Goal: Transaction & Acquisition: Purchase product/service

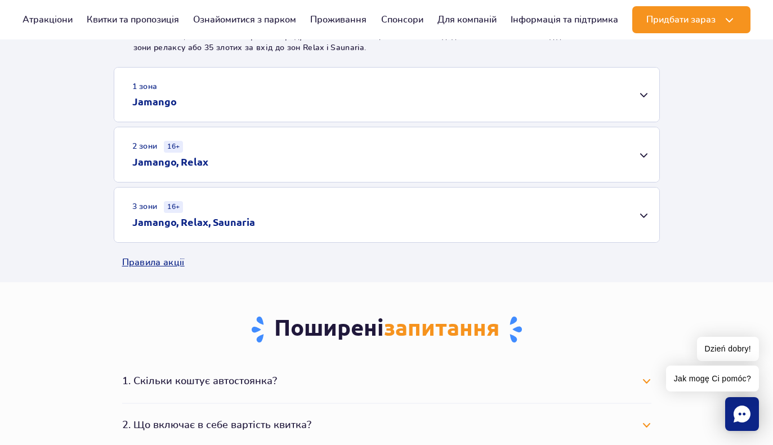
scroll to position [352, 0]
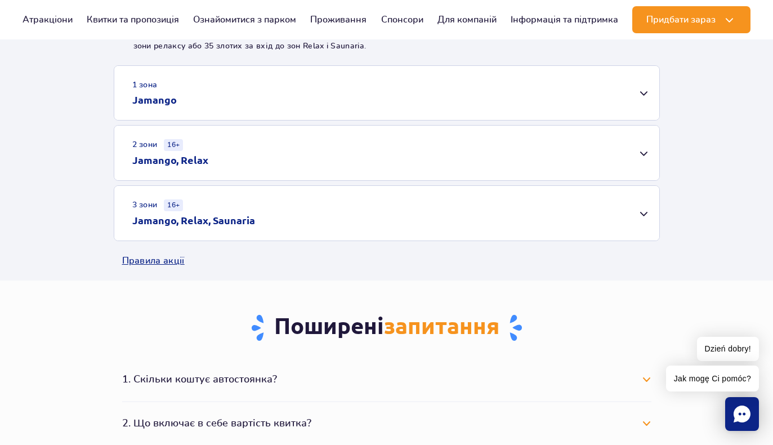
click at [257, 94] on div "1 зона Jamango" at bounding box center [386, 93] width 545 height 54
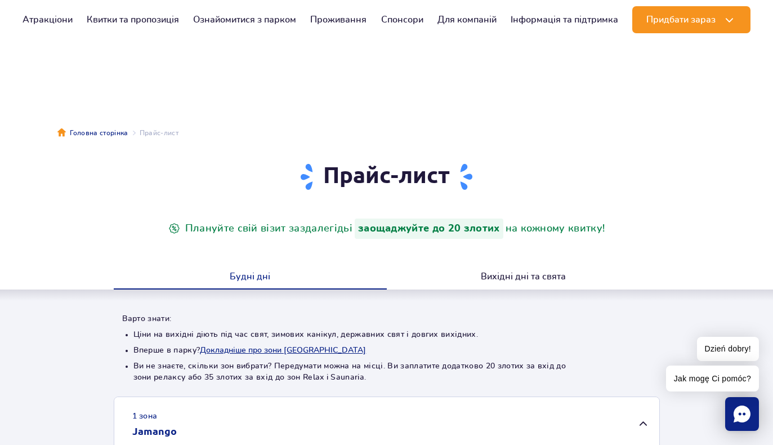
scroll to position [0, 0]
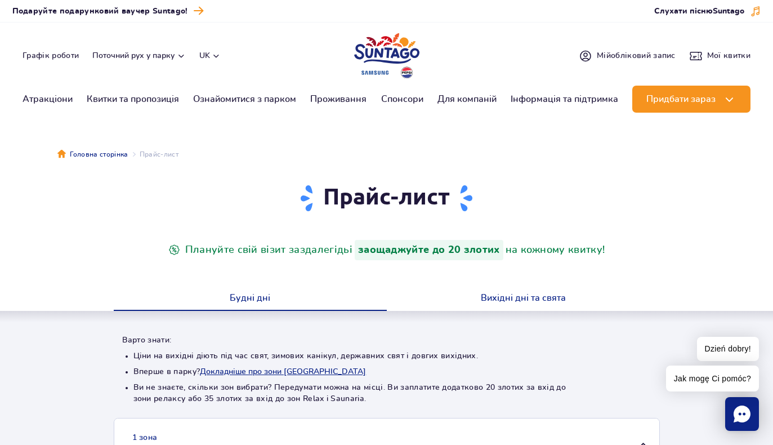
click at [472, 309] on button "Вихідні дні та свята" at bounding box center [523, 299] width 273 height 24
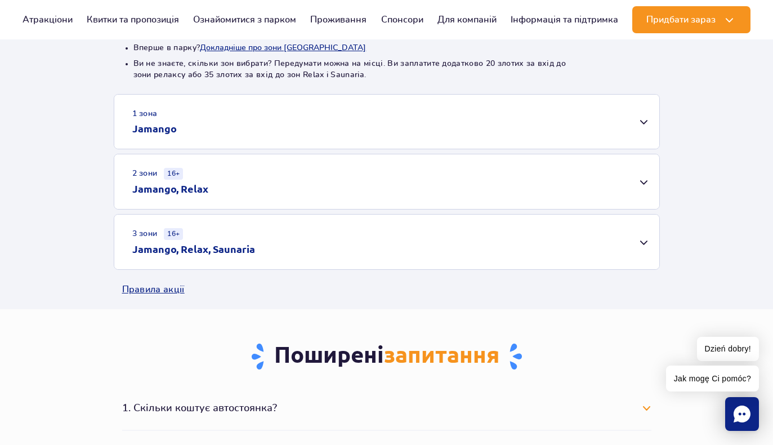
scroll to position [339, 0]
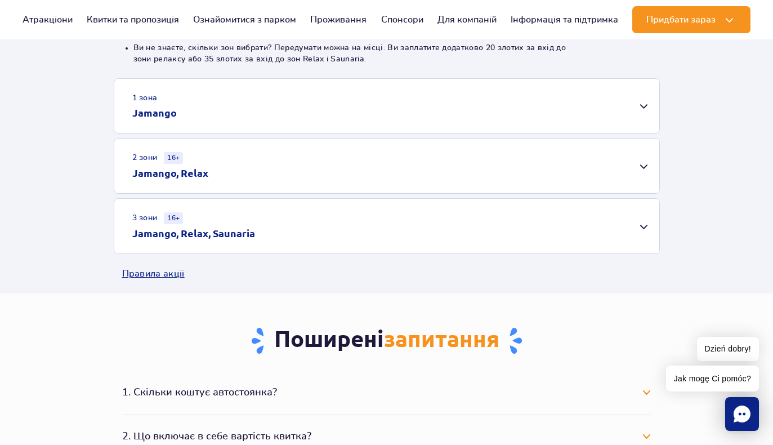
click at [270, 116] on div "1 зона Jamango" at bounding box center [386, 106] width 545 height 54
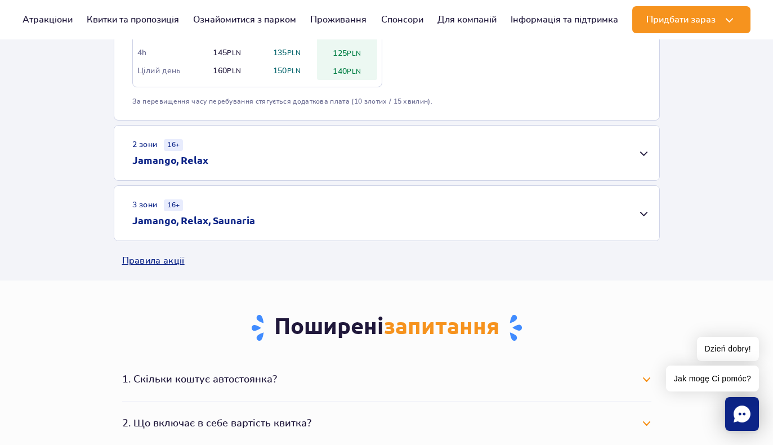
scroll to position [800, 0]
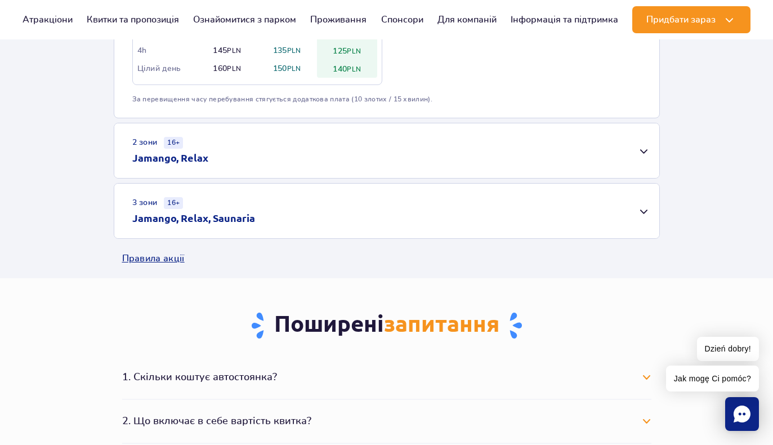
click at [248, 212] on h2 "Jamango, Relax, Saunaria" at bounding box center [193, 218] width 123 height 14
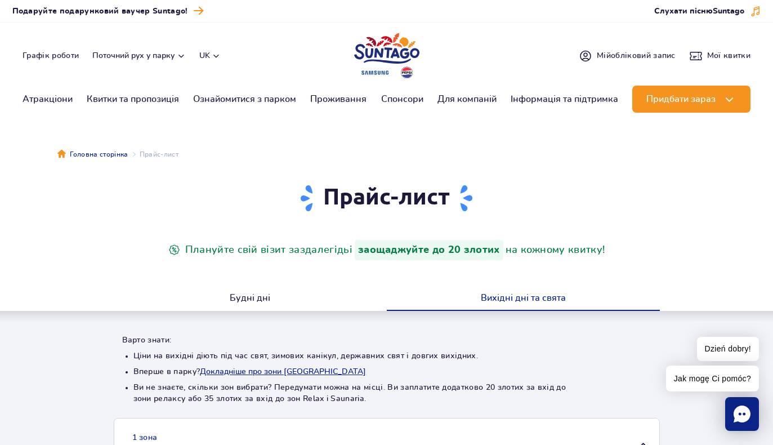
scroll to position [0, 0]
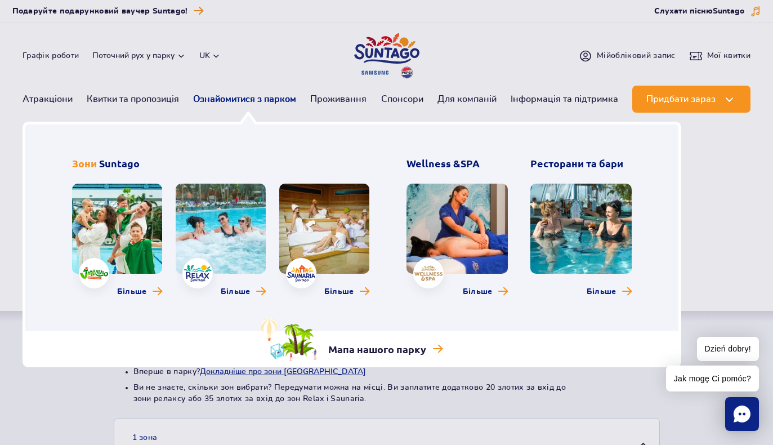
click at [268, 102] on link "Ознайомитися з парком" at bounding box center [244, 99] width 103 height 27
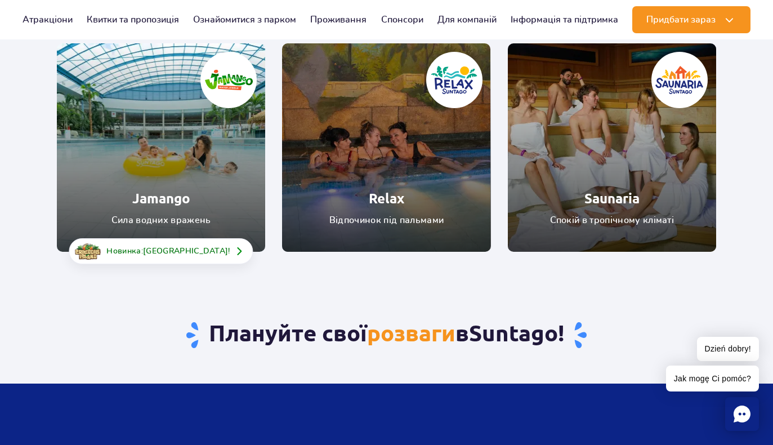
scroll to position [186, 0]
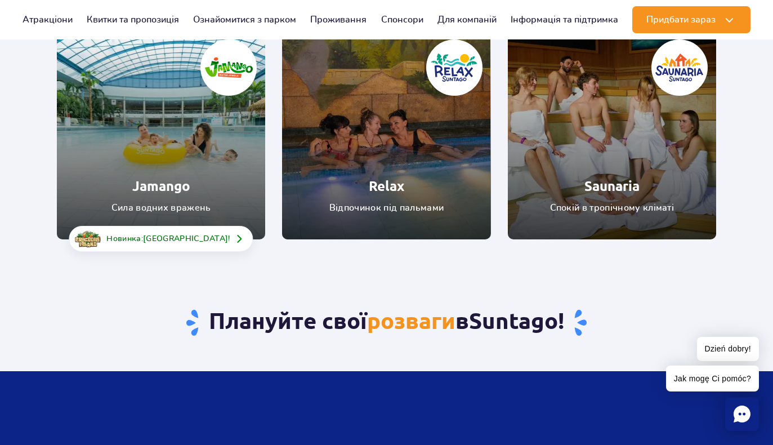
click at [195, 164] on link "Jamango" at bounding box center [161, 135] width 208 height 208
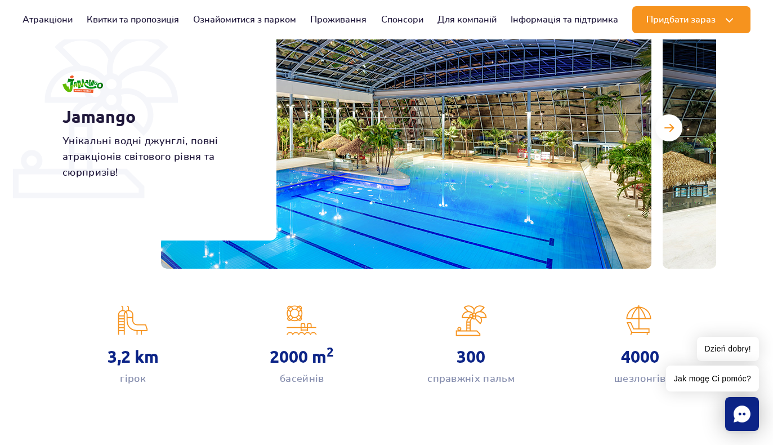
scroll to position [195, 0]
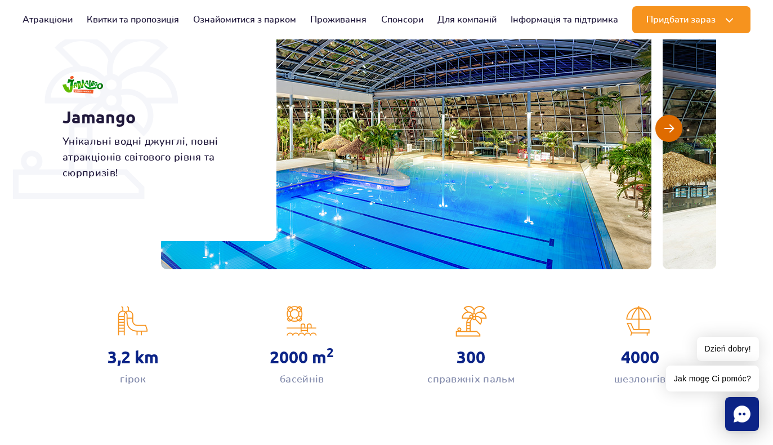
click at [669, 130] on span "Наступний слайд" at bounding box center [669, 128] width 10 height 10
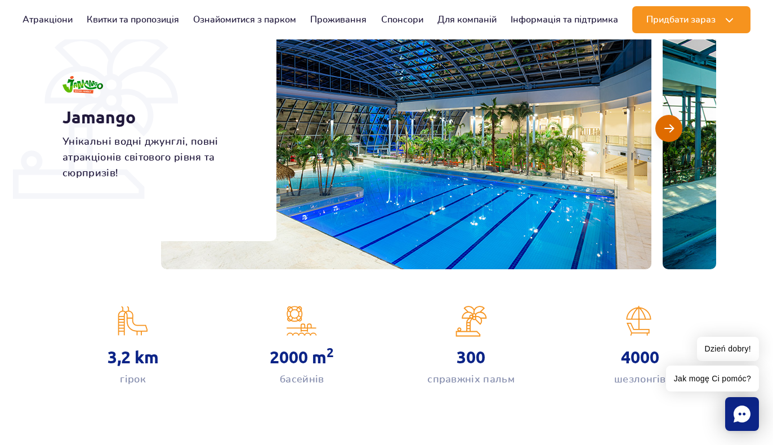
click at [669, 130] on span "Наступний слайд" at bounding box center [669, 128] width 10 height 10
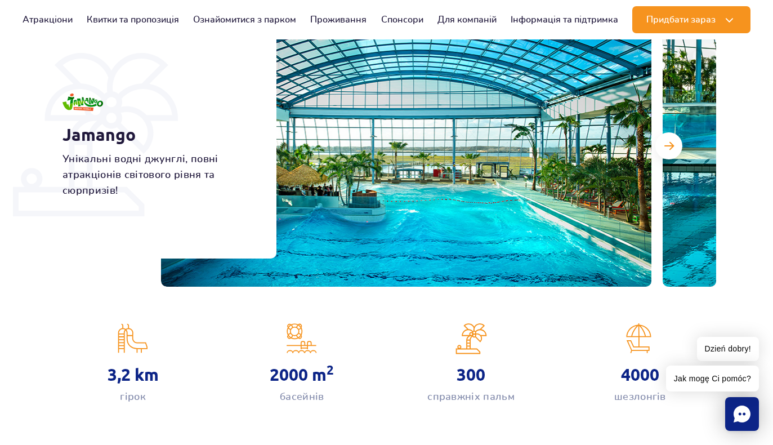
scroll to position [178, 0]
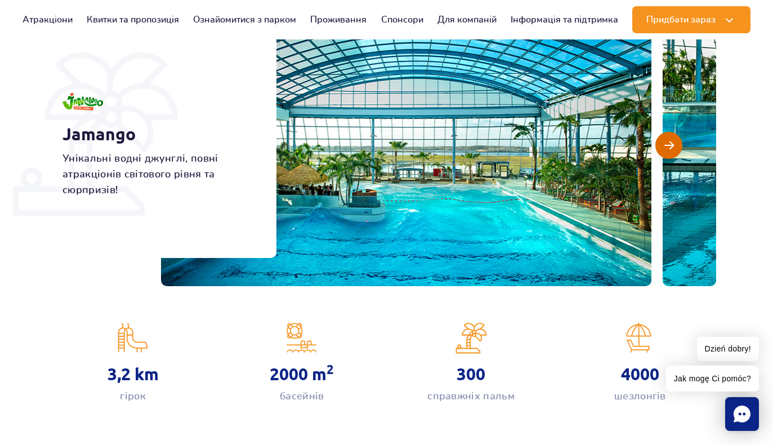
click at [676, 152] on button "Наступний слайд" at bounding box center [668, 145] width 27 height 27
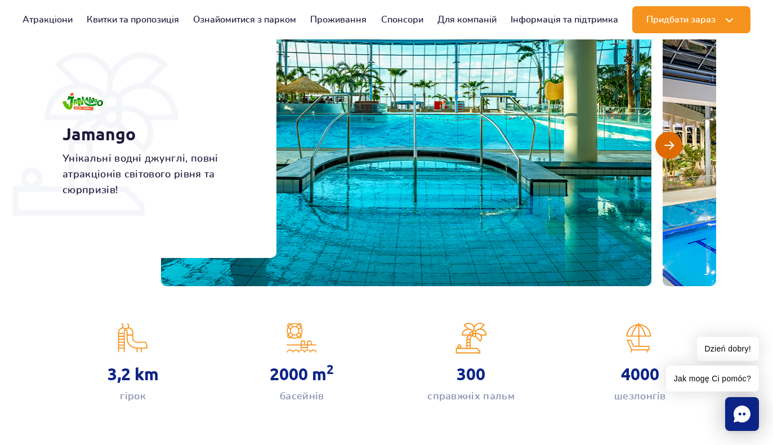
click at [676, 152] on button "Наступний слайд" at bounding box center [668, 145] width 27 height 27
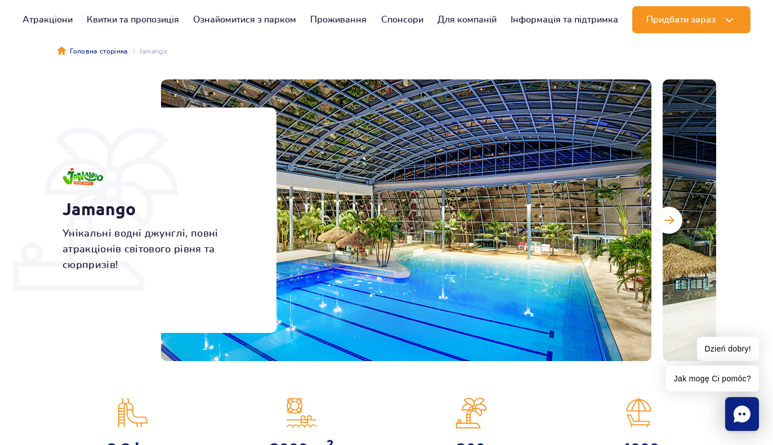
scroll to position [91, 0]
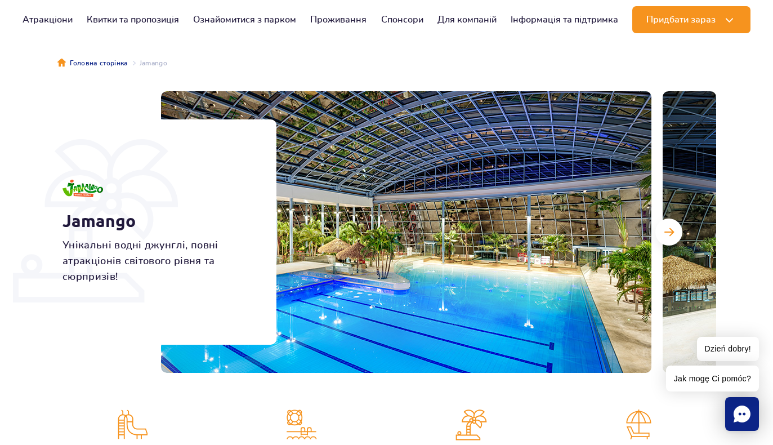
click at [109, 120] on div "Jamango Унікальні водні джунглі, повні атракціонів світового рівня та сюрпризів!" at bounding box center [162, 231] width 228 height 225
click at [80, 262] on p "Унікальні водні джунглі, повні атракціонів світового рівня та сюрпризів!" at bounding box center [156, 260] width 189 height 47
click at [665, 239] on button "Наступний слайд" at bounding box center [668, 231] width 27 height 27
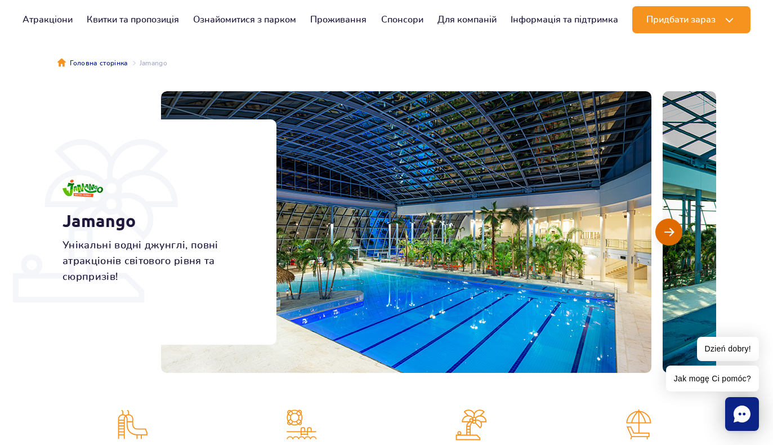
click at [665, 239] on button "Наступний слайд" at bounding box center [668, 231] width 27 height 27
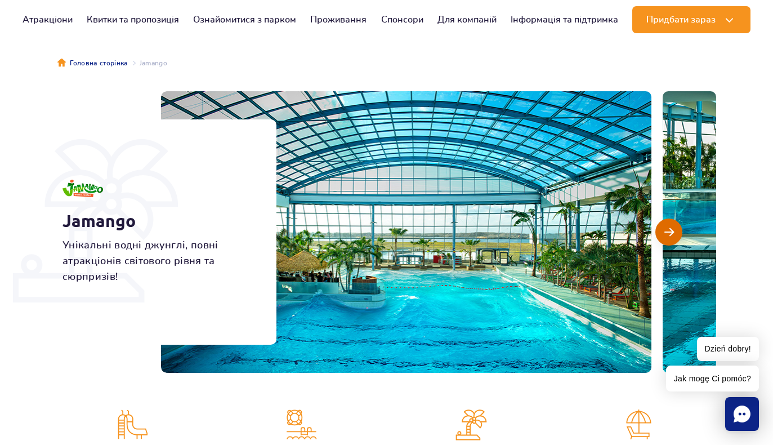
click at [665, 239] on button "Наступний слайд" at bounding box center [668, 231] width 27 height 27
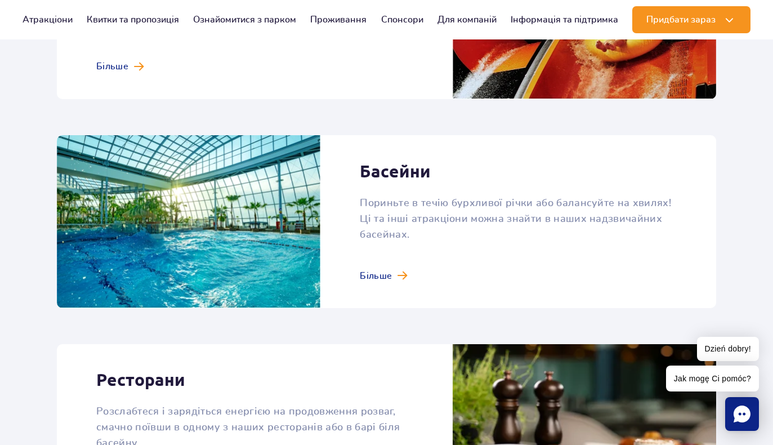
scroll to position [1179, 0]
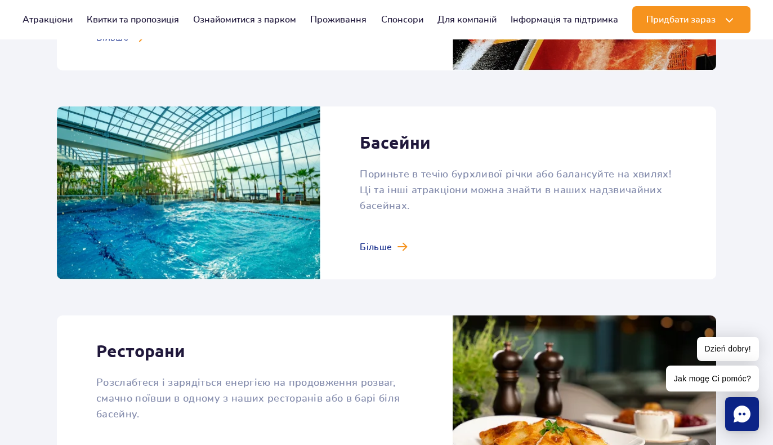
click at [392, 232] on link at bounding box center [386, 192] width 659 height 173
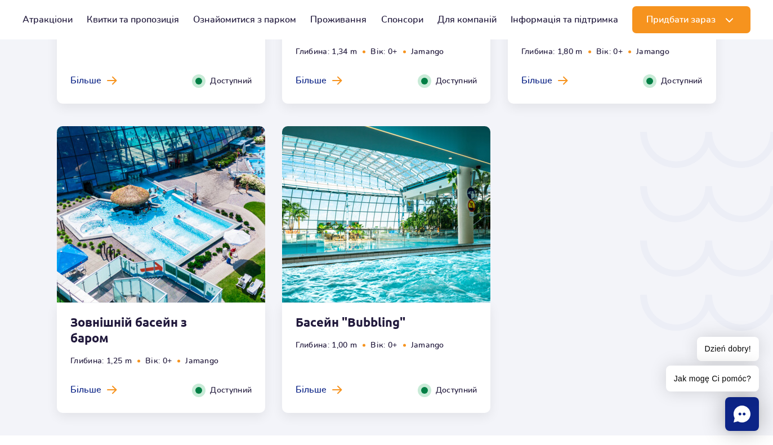
scroll to position [1814, 0]
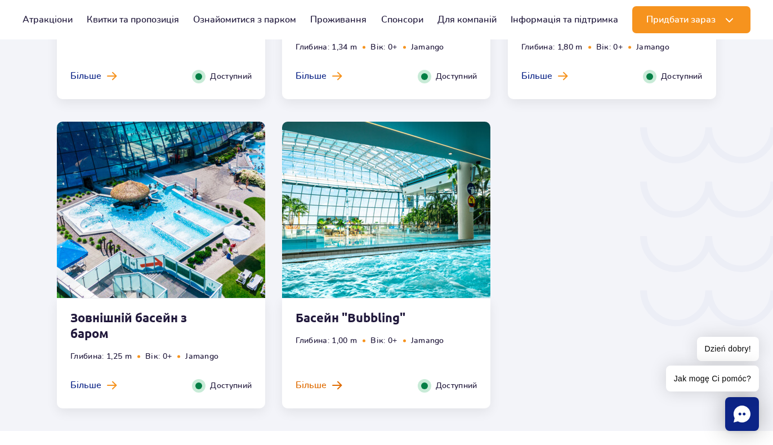
click at [324, 384] on span "Більше" at bounding box center [310, 385] width 31 height 12
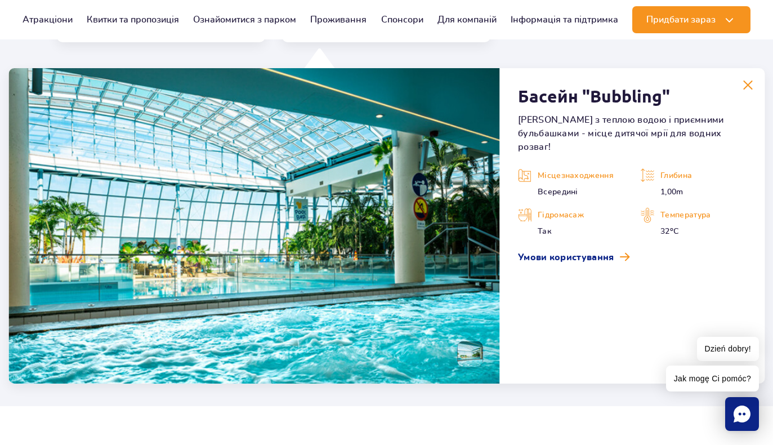
scroll to position [2184, 0]
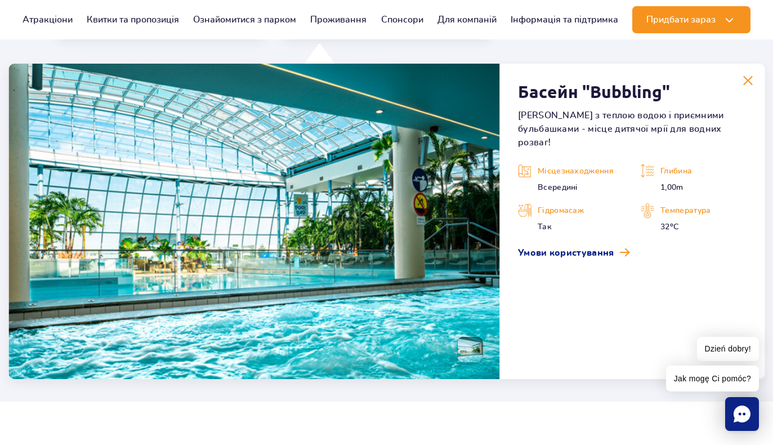
click at [743, 79] on img at bounding box center [747, 80] width 10 height 10
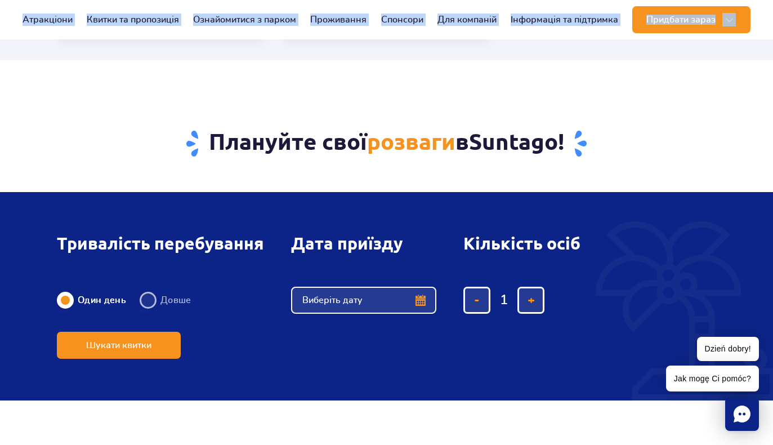
drag, startPoint x: 65, startPoint y: 2, endPoint x: 120, endPoint y: 118, distance: 129.1
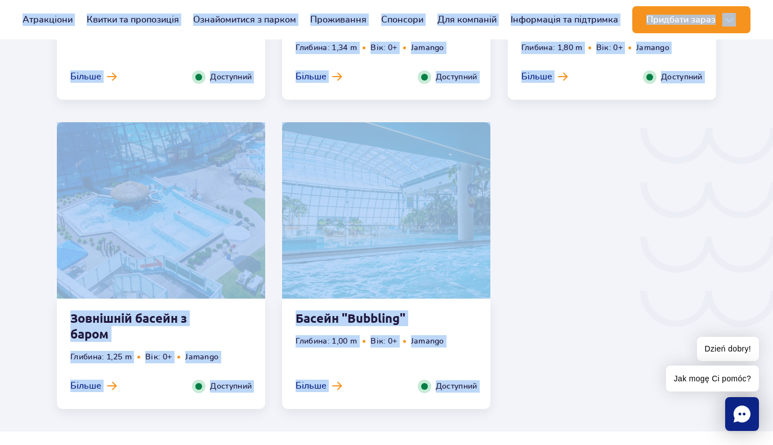
scroll to position [1784, 0]
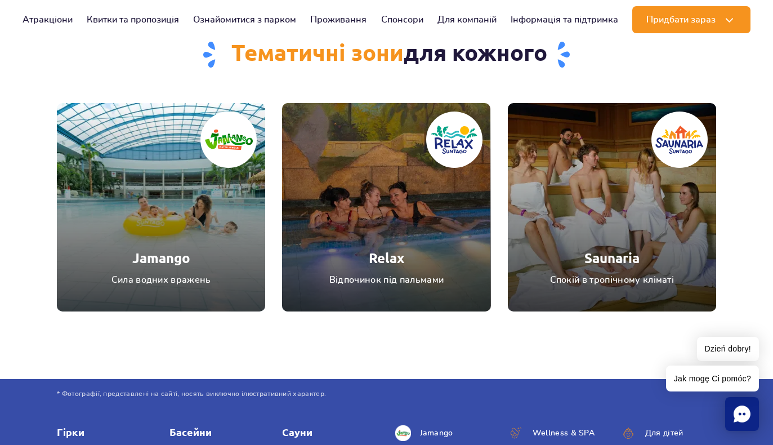
scroll to position [3048, 0]
click at [201, 228] on link "Jamango" at bounding box center [161, 207] width 208 height 208
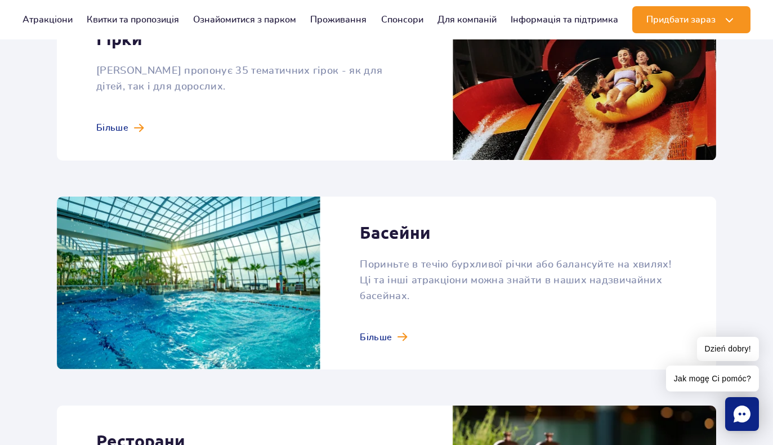
scroll to position [1103, 0]
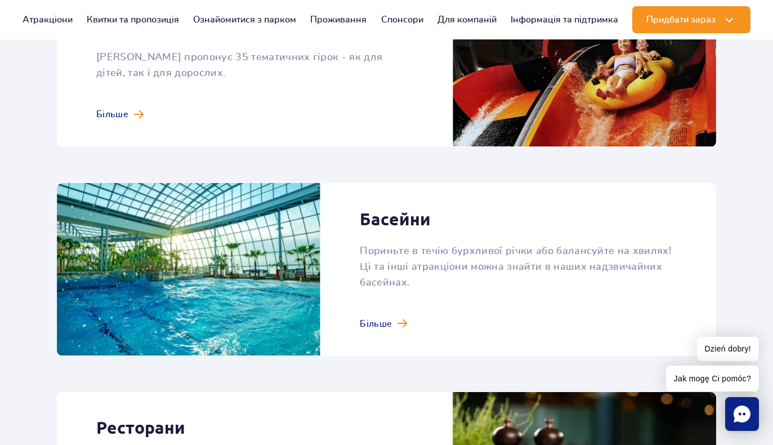
click at [111, 109] on link at bounding box center [386, 68] width 659 height 158
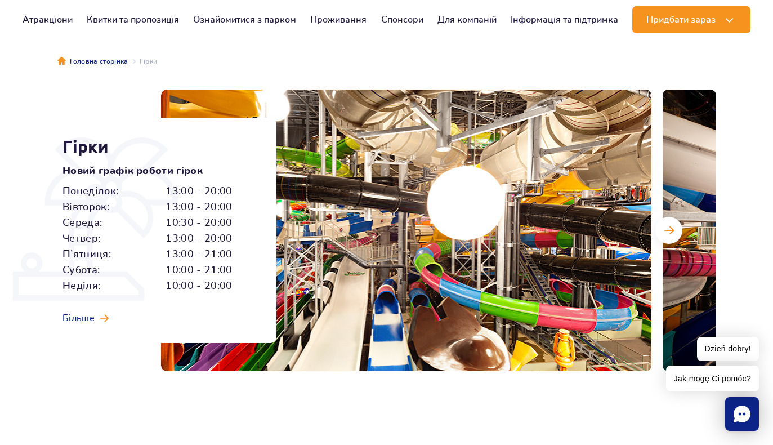
scroll to position [79, 0]
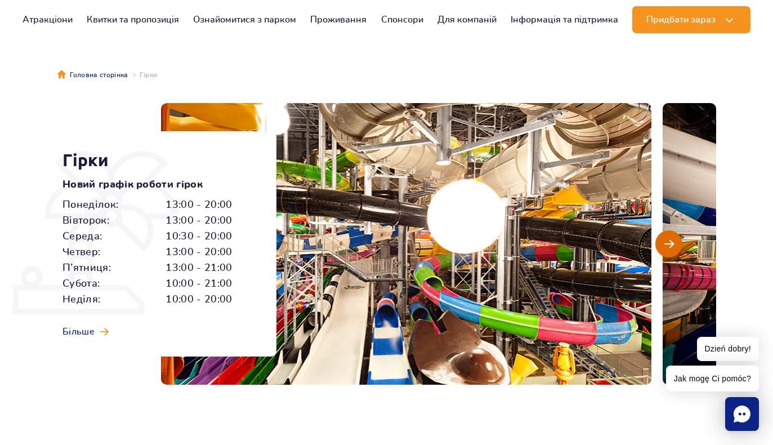
click at [667, 240] on span "Наступний слайд" at bounding box center [669, 244] width 10 height 10
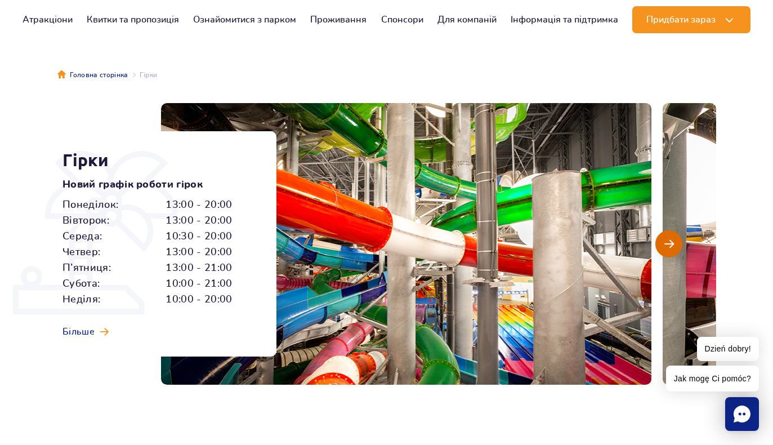
click at [667, 240] on span "Наступний слайд" at bounding box center [669, 244] width 10 height 10
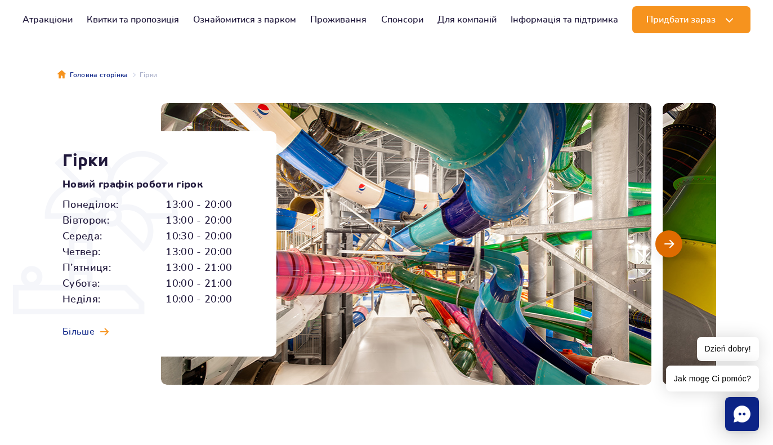
click at [667, 240] on span "Наступний слайд" at bounding box center [669, 244] width 10 height 10
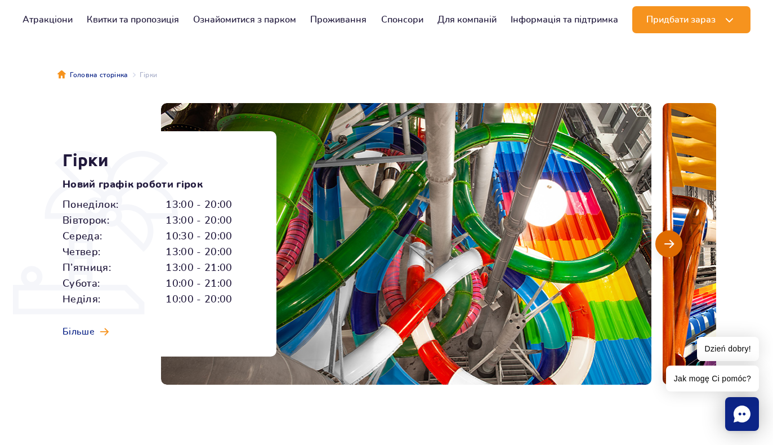
click at [667, 240] on span "Наступний слайд" at bounding box center [669, 244] width 10 height 10
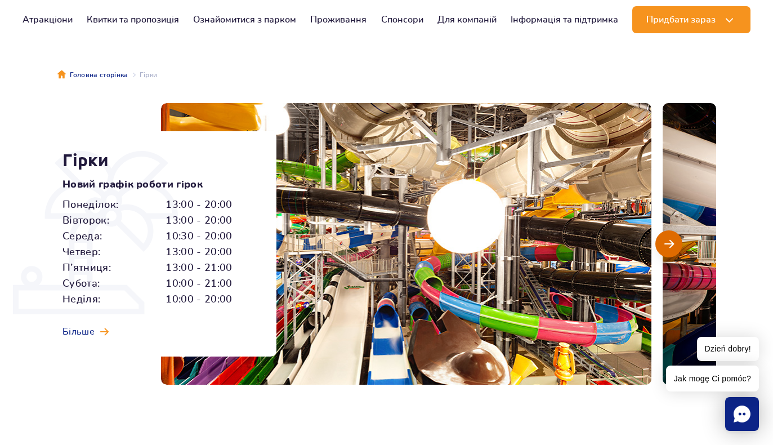
click at [667, 240] on span "Наступний слайд" at bounding box center [669, 244] width 10 height 10
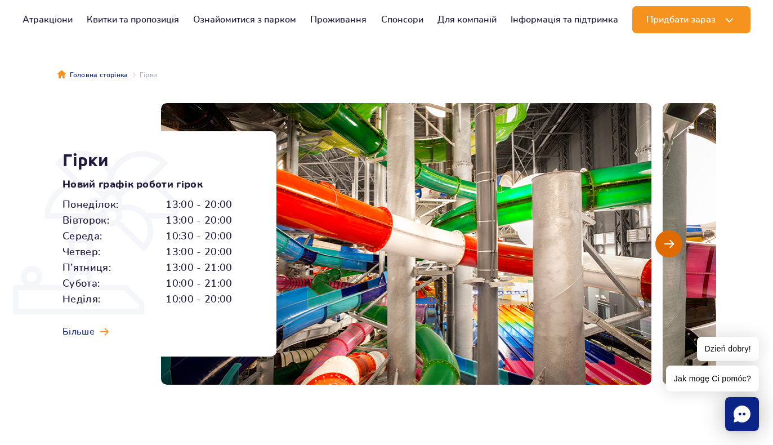
click at [667, 240] on span "Наступний слайд" at bounding box center [669, 244] width 10 height 10
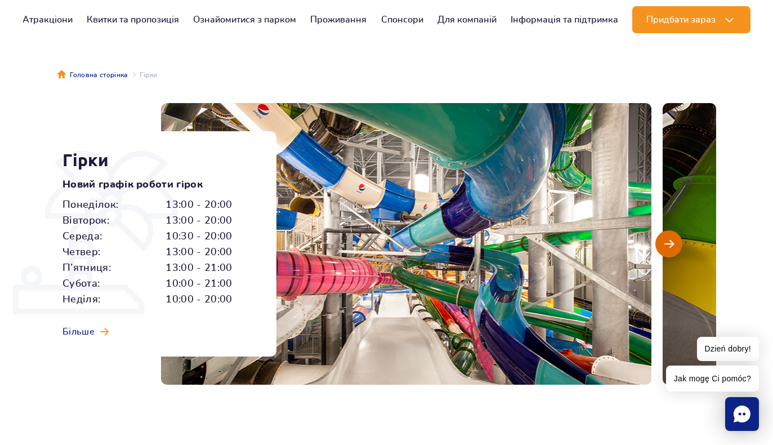
click at [667, 240] on span "Наступний слайд" at bounding box center [669, 244] width 10 height 10
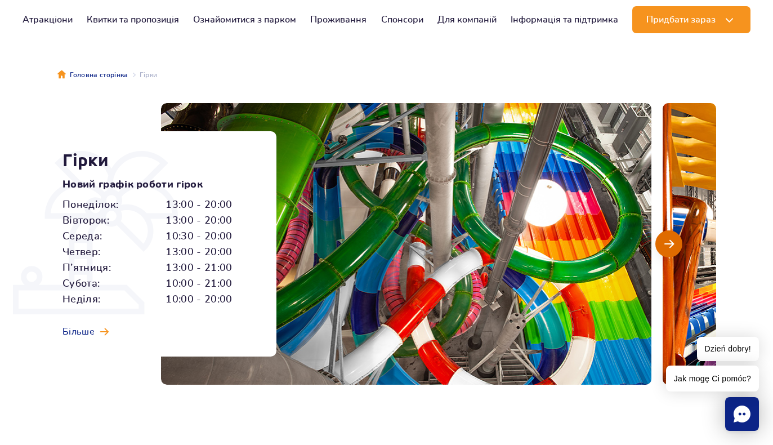
click at [666, 240] on span "Наступний слайд" at bounding box center [669, 244] width 10 height 10
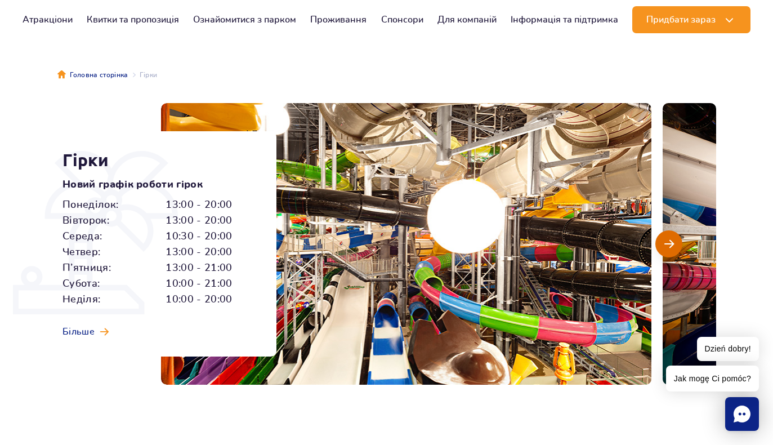
click at [666, 240] on span "Наступний слайд" at bounding box center [669, 244] width 10 height 10
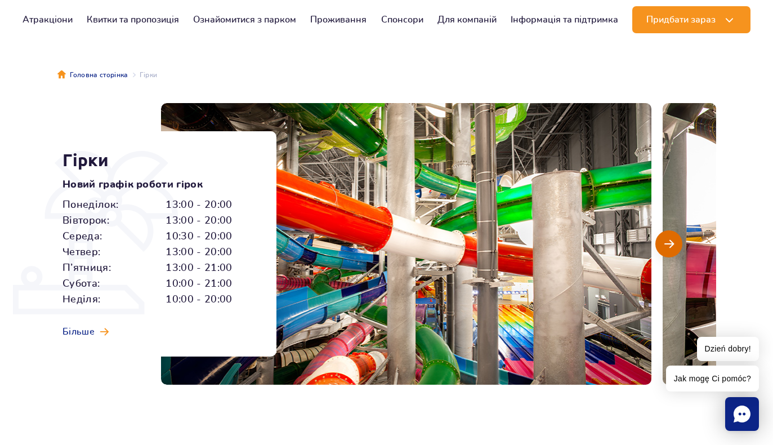
click at [666, 240] on span "Наступний слайд" at bounding box center [669, 244] width 10 height 10
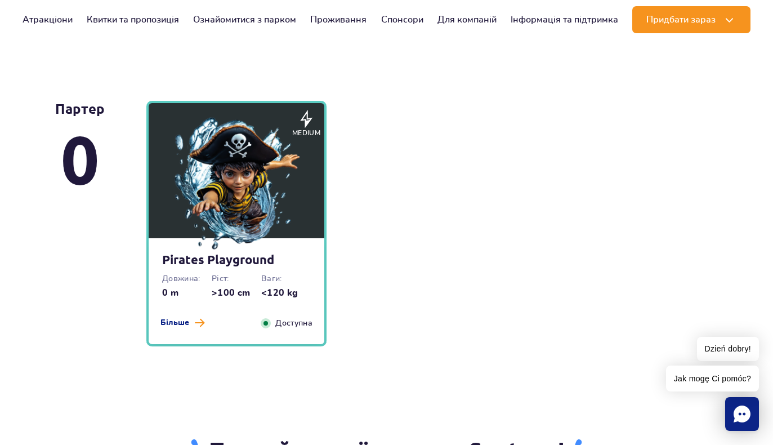
scroll to position [2785, 0]
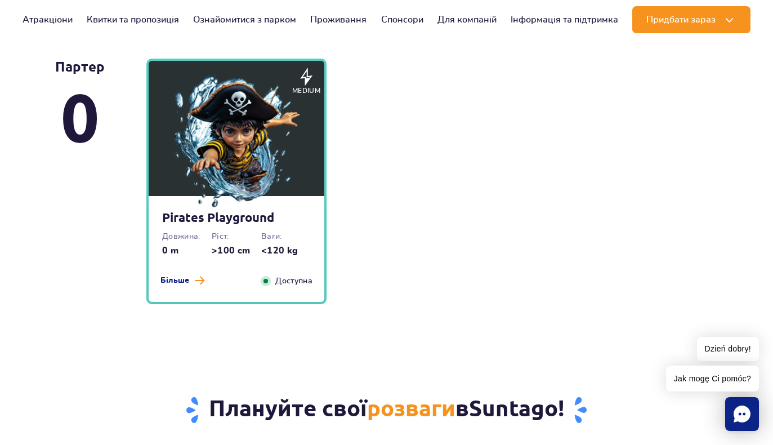
click at [190, 286] on div "Більше Закрити" at bounding box center [182, 281] width 57 height 12
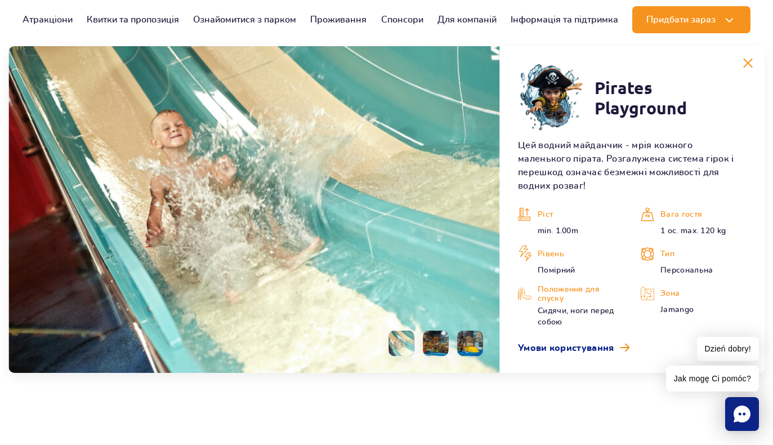
scroll to position [3051, 0]
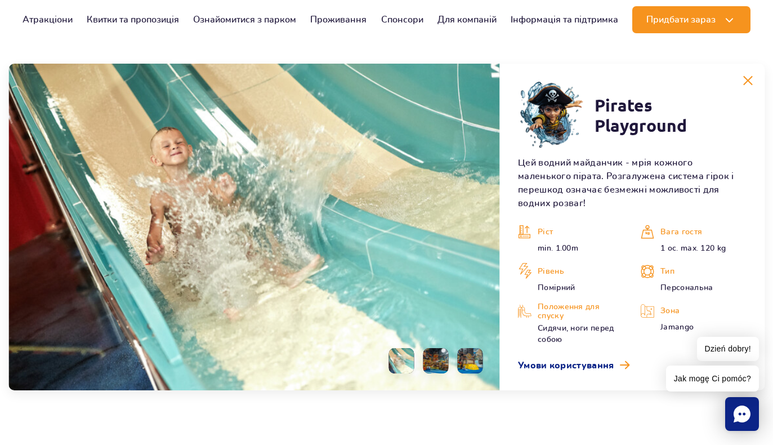
click at [438, 356] on li at bounding box center [435, 360] width 25 height 25
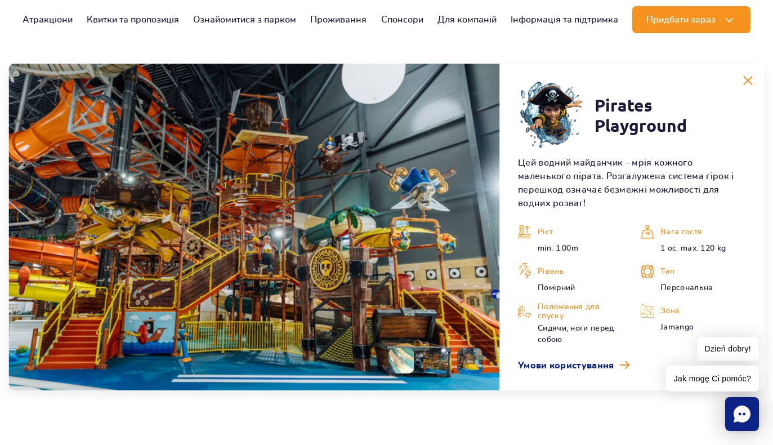
click at [472, 356] on li at bounding box center [469, 360] width 25 height 25
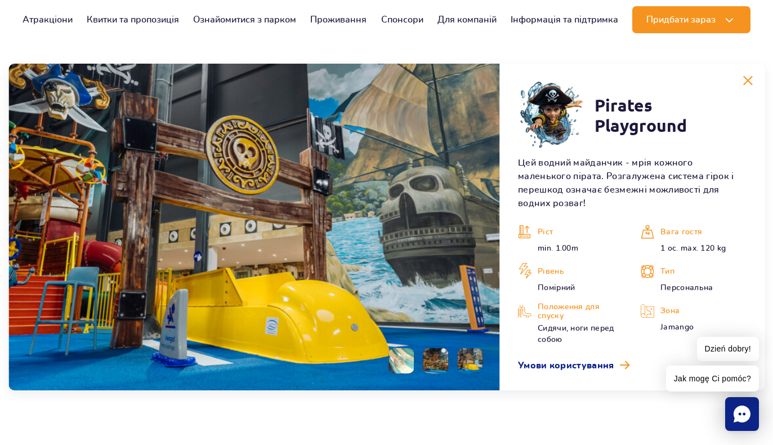
click at [434, 364] on li at bounding box center [435, 360] width 25 height 25
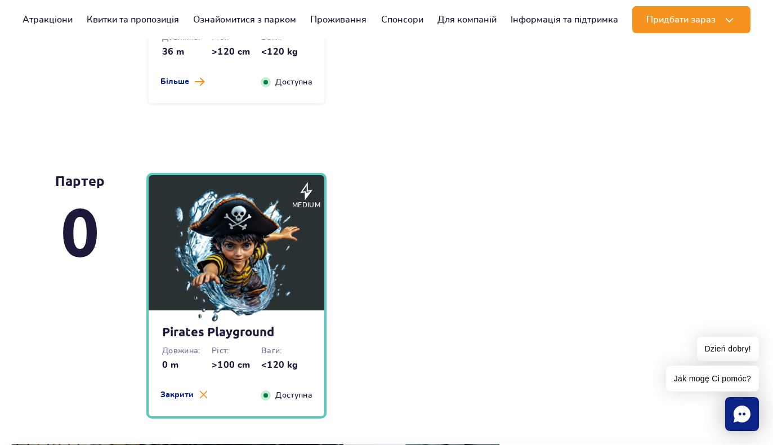
scroll to position [2624, 0]
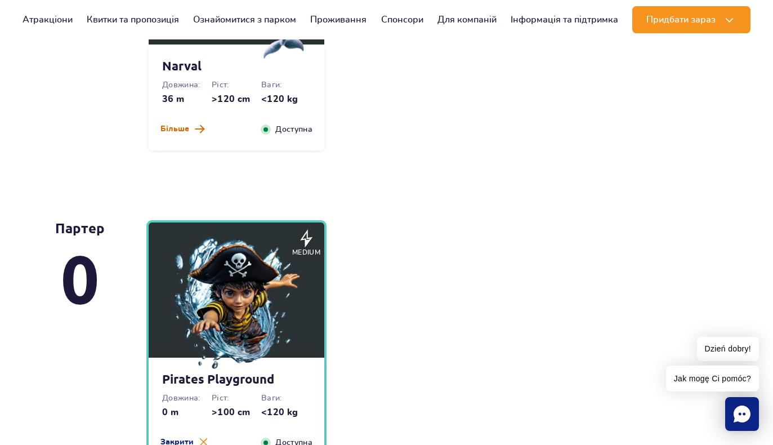
click at [198, 133] on span at bounding box center [200, 129] width 10 height 10
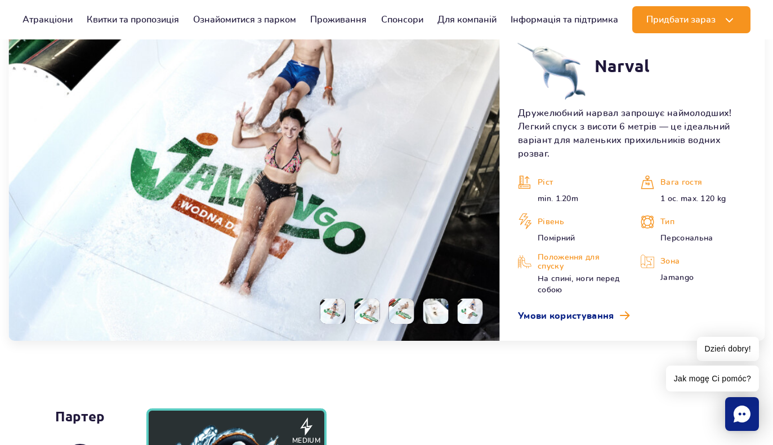
scroll to position [2798, 0]
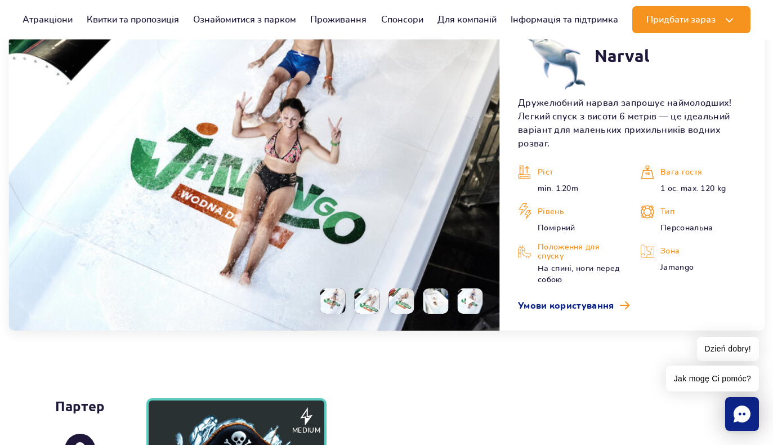
click at [362, 298] on li at bounding box center [366, 300] width 25 height 25
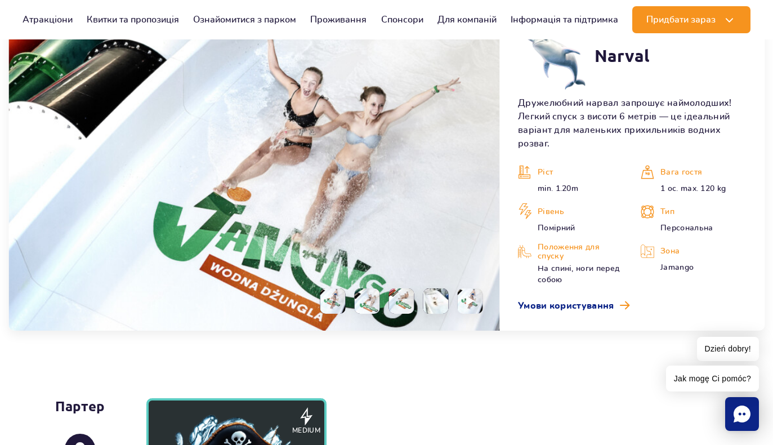
click at [387, 299] on ul at bounding box center [397, 300] width 172 height 25
click at [434, 299] on li at bounding box center [435, 300] width 25 height 25
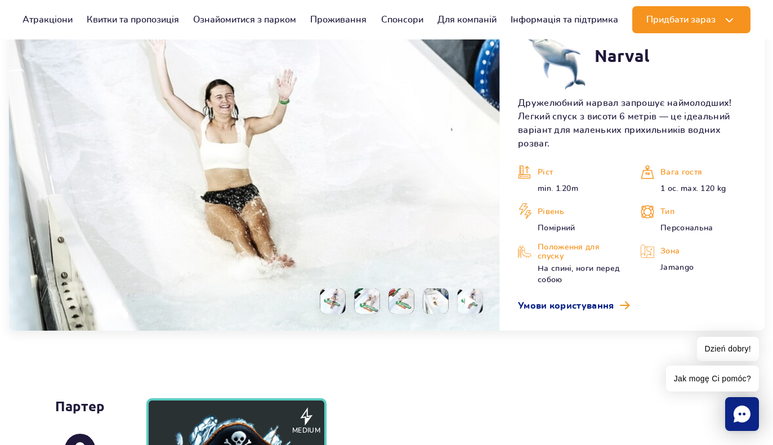
click at [470, 302] on img at bounding box center [470, 300] width 11 height 13
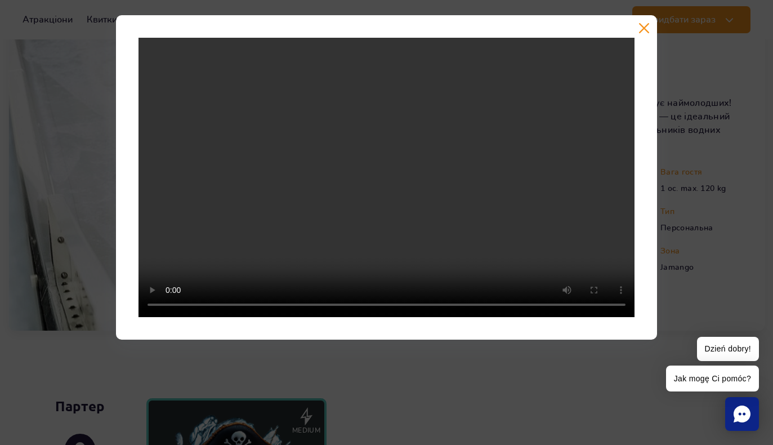
click at [417, 301] on video at bounding box center [386, 177] width 496 height 279
click at [706, 147] on div at bounding box center [386, 177] width 773 height 324
click at [638, 26] on div at bounding box center [386, 177] width 541 height 324
click at [644, 32] on button "button" at bounding box center [643, 28] width 11 height 11
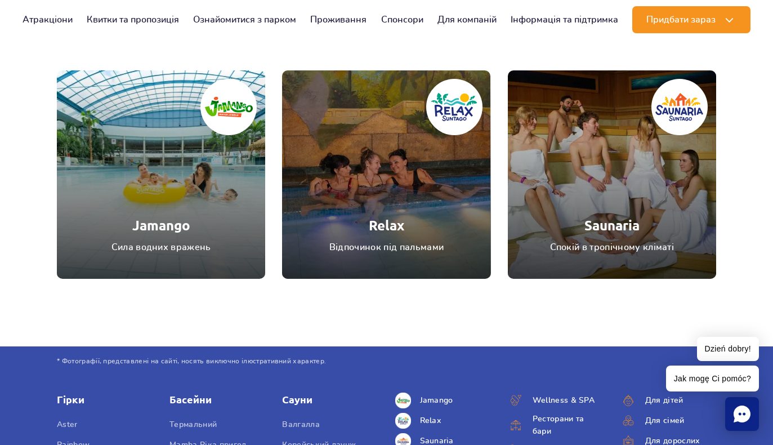
scroll to position [4300, 0]
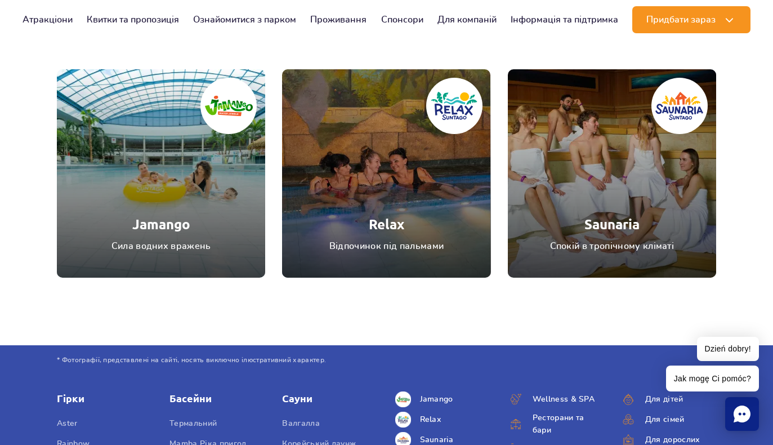
click at [419, 203] on link "Relax" at bounding box center [386, 173] width 208 height 208
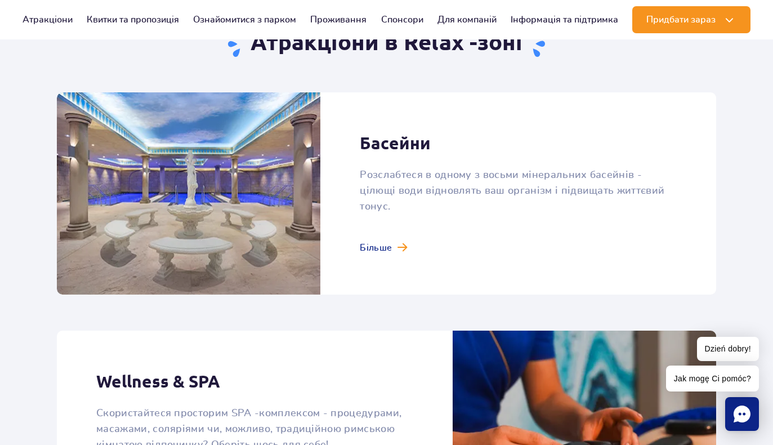
scroll to position [730, 0]
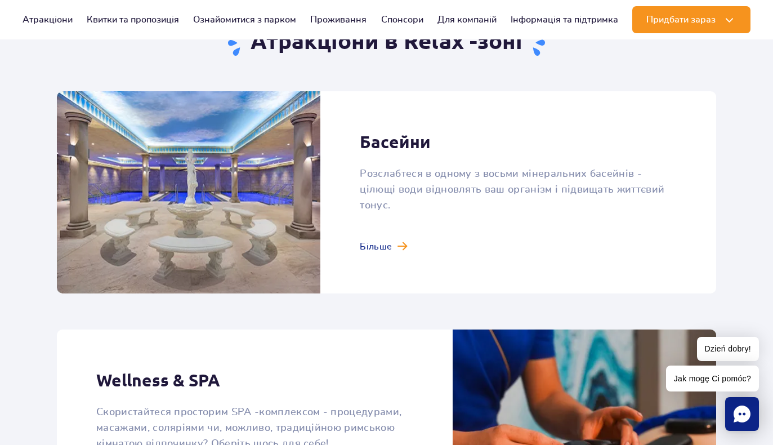
click at [386, 234] on link at bounding box center [386, 192] width 659 height 202
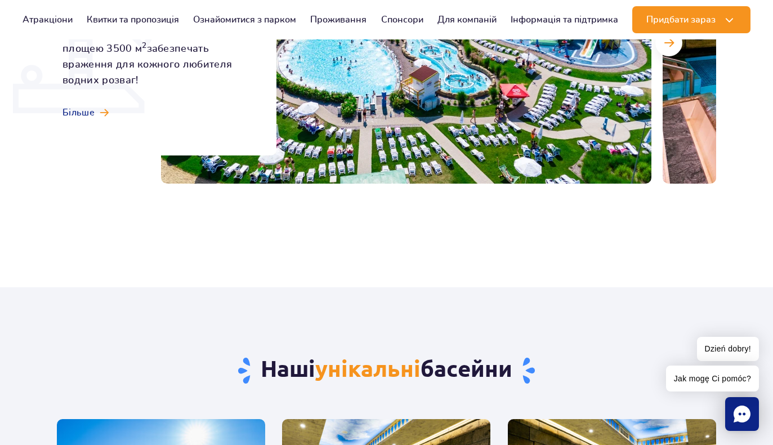
scroll to position [48, 0]
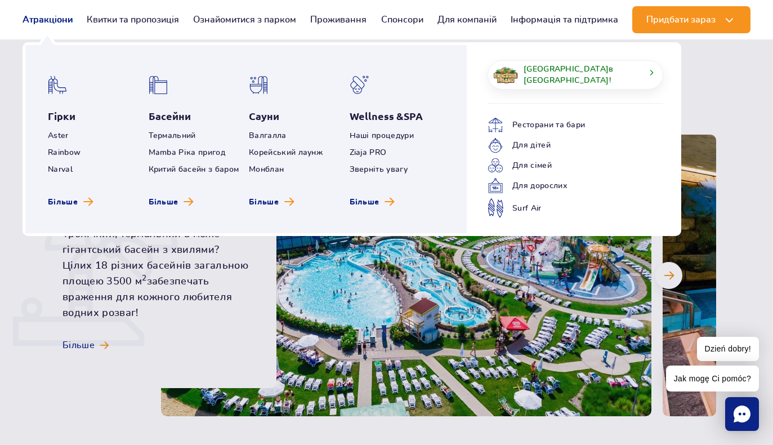
click at [47, 15] on link "Атракціони" at bounding box center [48, 19] width 50 height 27
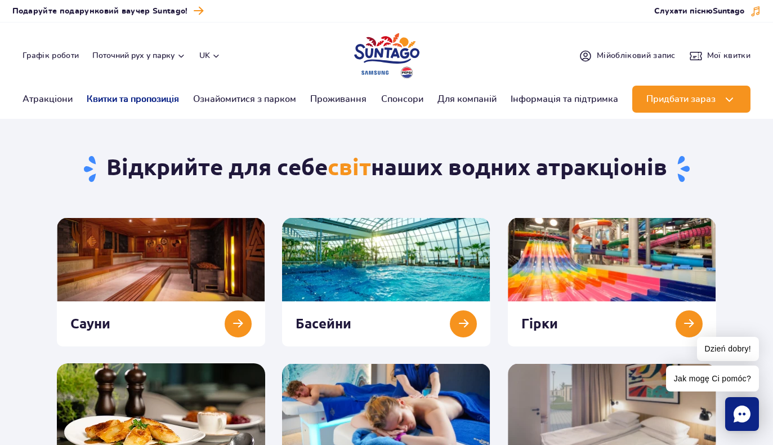
click at [140, 88] on link "Квитки та пропозиція" at bounding box center [133, 99] width 92 height 27
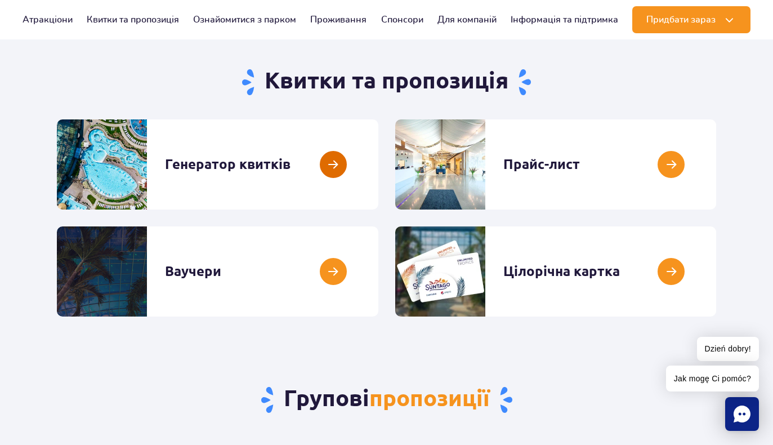
scroll to position [105, 0]
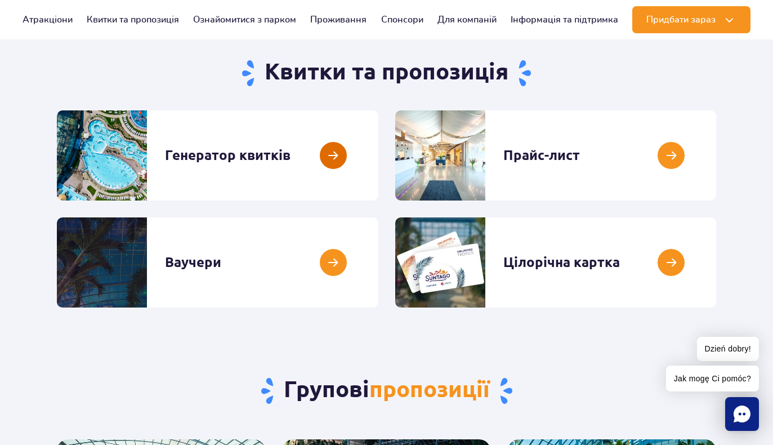
click at [378, 179] on link at bounding box center [378, 155] width 0 height 90
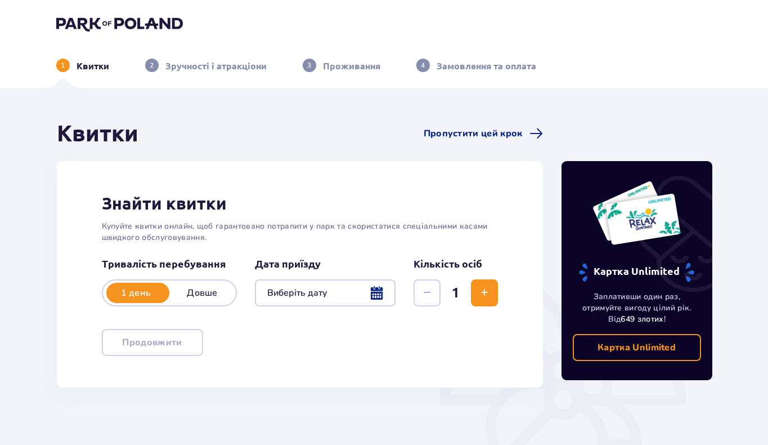
click at [320, 290] on div at bounding box center [325, 292] width 141 height 27
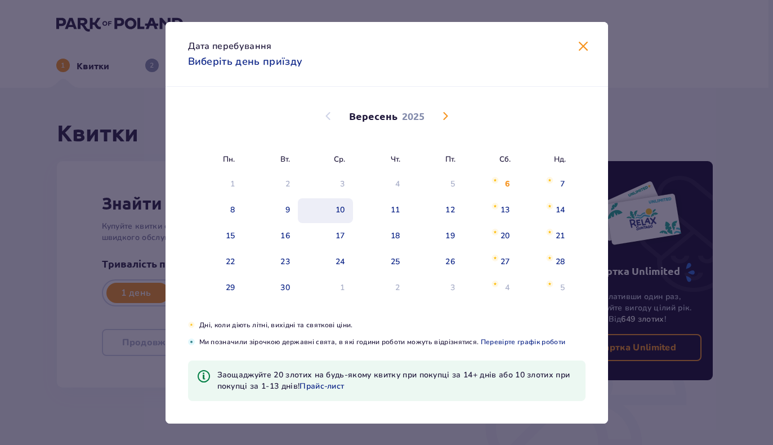
click at [338, 213] on div "10" at bounding box center [340, 209] width 10 height 11
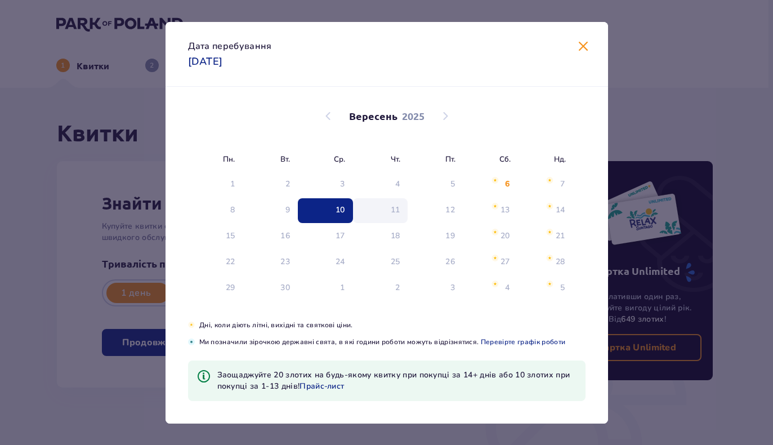
type input "[DATE]"
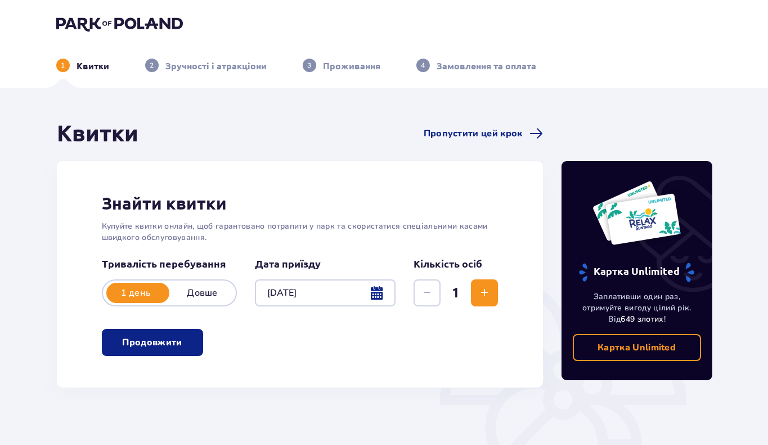
click at [401, 208] on h2 "Знайти квитки" at bounding box center [300, 202] width 397 height 21
click at [479, 303] on button "Increase" at bounding box center [484, 292] width 27 height 27
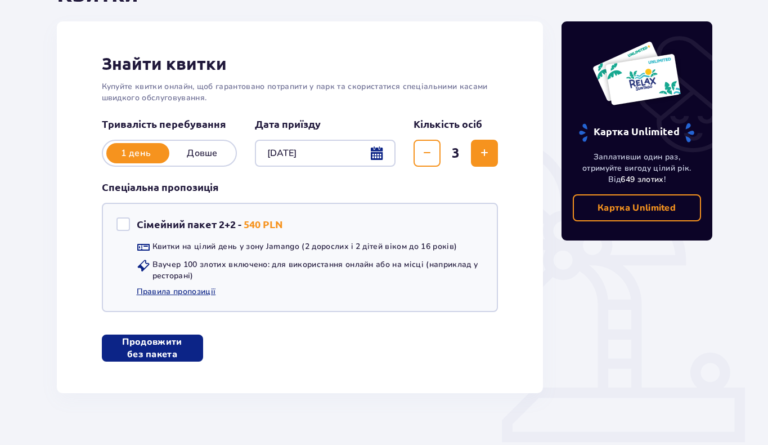
scroll to position [140, 0]
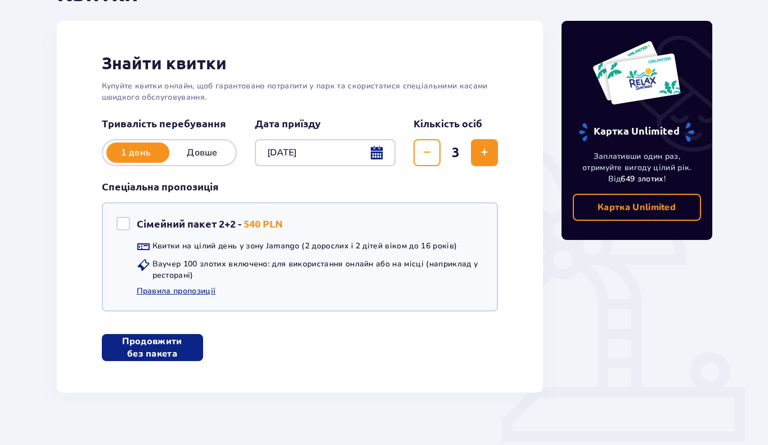
click at [425, 165] on button "Decrease" at bounding box center [427, 152] width 27 height 27
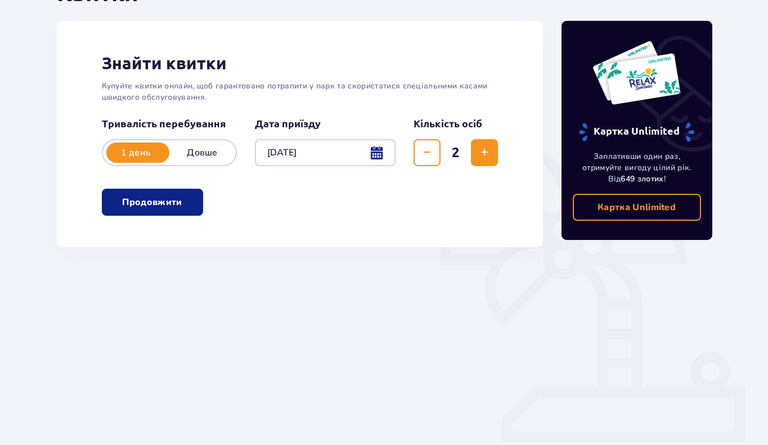
click at [483, 155] on span "Increase" at bounding box center [485, 153] width 14 height 14
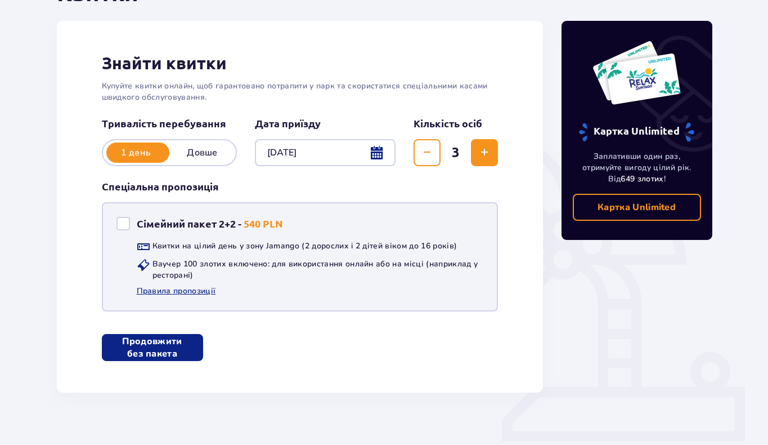
click at [122, 221] on div at bounding box center [123, 224] width 14 height 14
checkbox input "true"
click at [185, 288] on link "Правила пропозиції" at bounding box center [176, 290] width 79 height 11
